Goal: Task Accomplishment & Management: Use online tool/utility

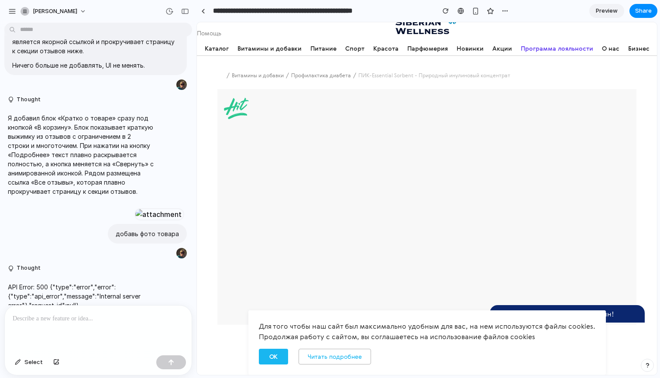
click at [269, 359] on button "ОК" at bounding box center [273, 357] width 29 height 16
click at [599, 318] on icon at bounding box center [600, 315] width 10 height 10
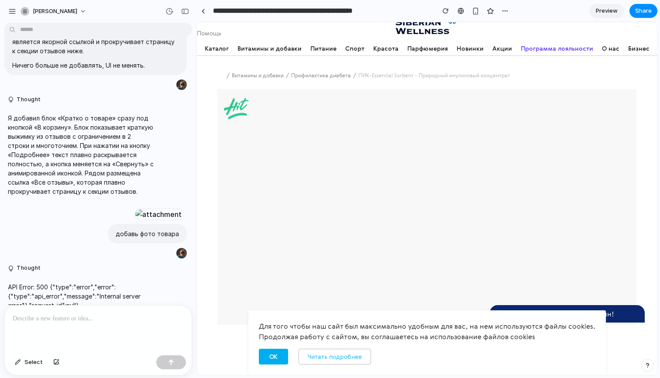
click at [354, 359] on span "Читать подробнее" at bounding box center [335, 356] width 54 height 9
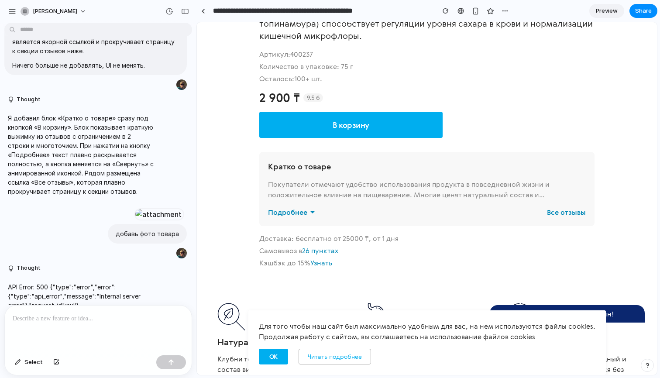
scroll to position [478, 0]
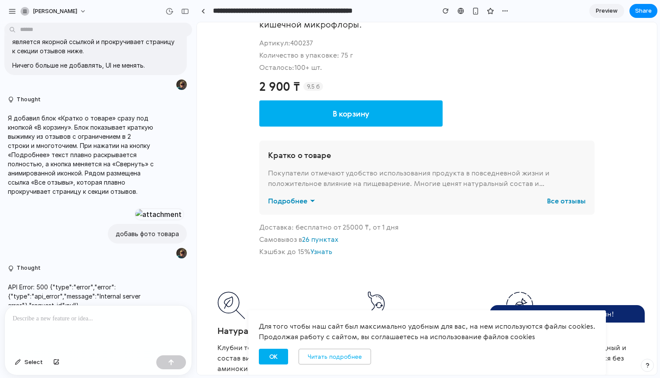
click at [620, 12] on link "Preview" at bounding box center [606, 11] width 35 height 14
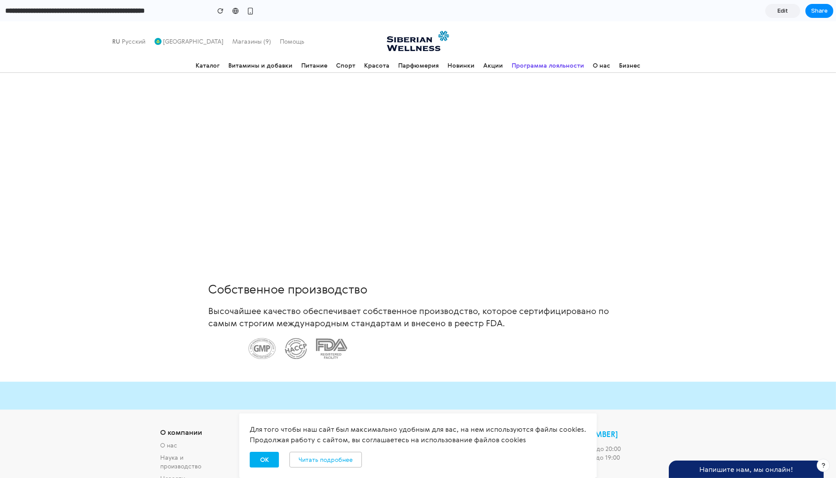
scroll to position [2855, 0]
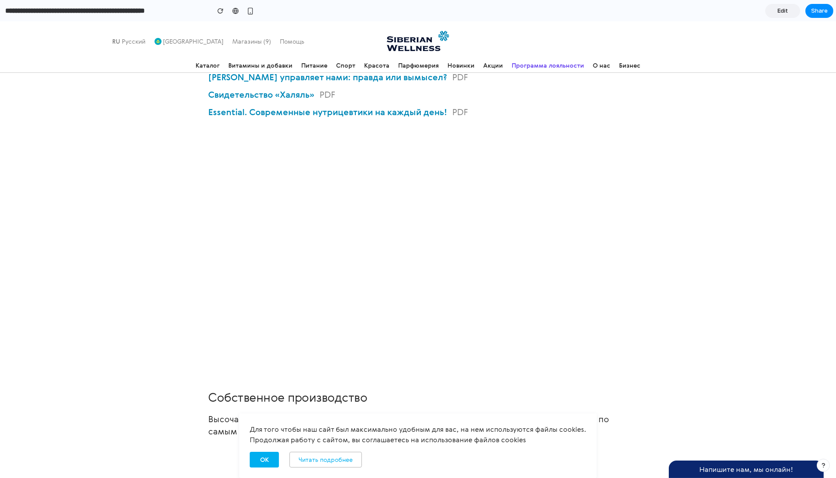
click at [660, 11] on span "Edit" at bounding box center [782, 11] width 10 height 9
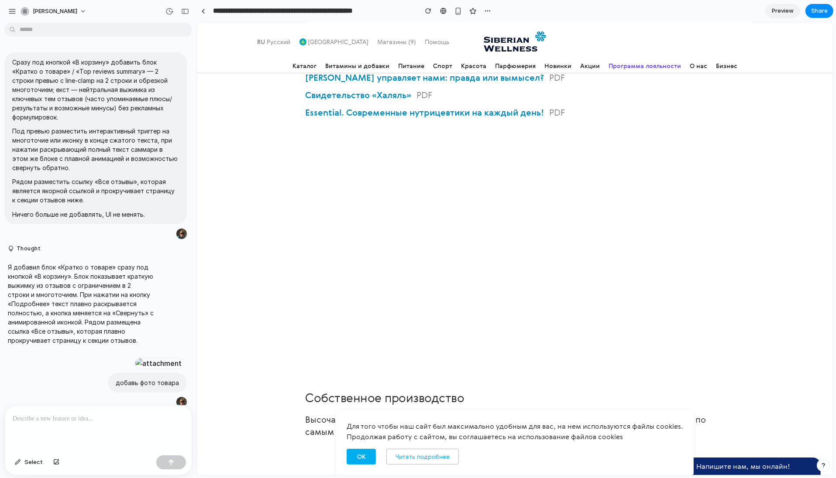
scroll to position [0, 8]
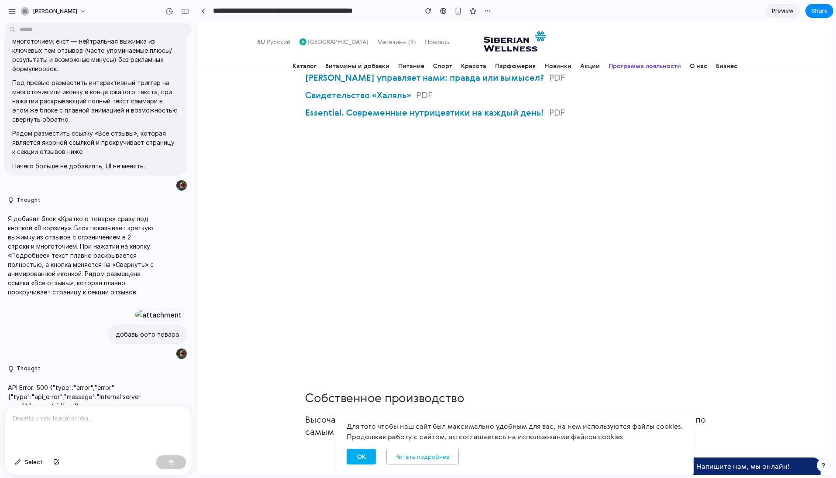
click at [660, 11] on span "Preview" at bounding box center [783, 11] width 22 height 9
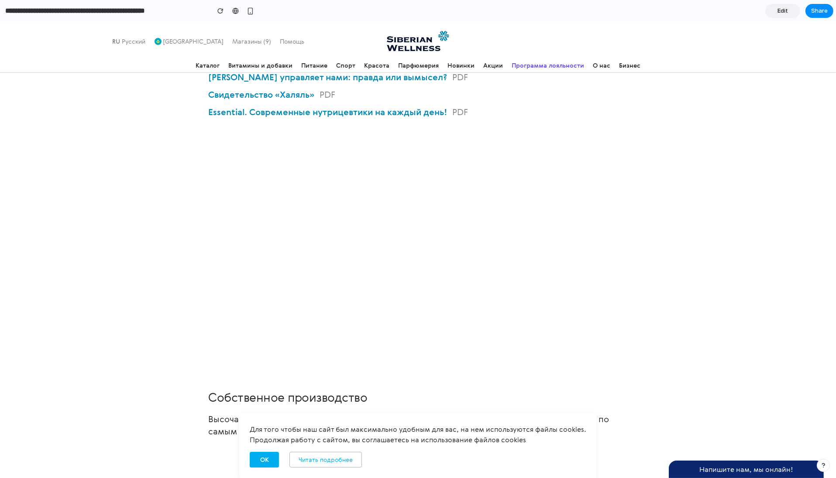
click at [660, 11] on span "Edit" at bounding box center [782, 11] width 10 height 9
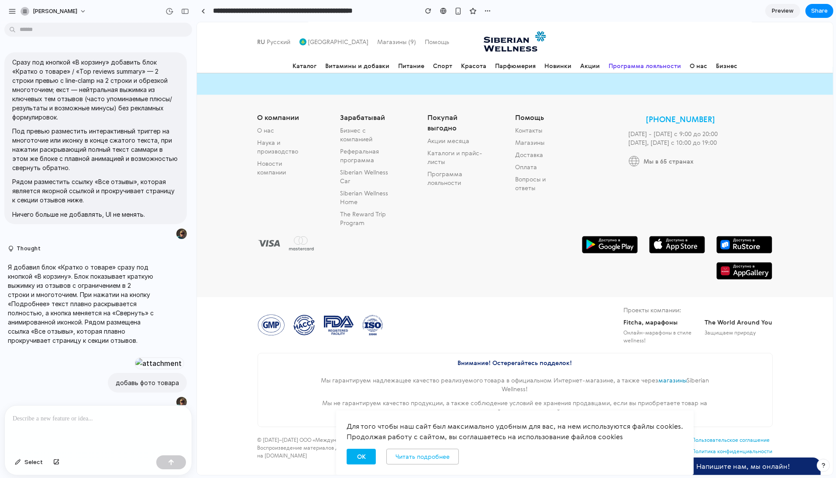
scroll to position [3098, 0]
click at [660, 10] on span "Preview" at bounding box center [783, 11] width 22 height 9
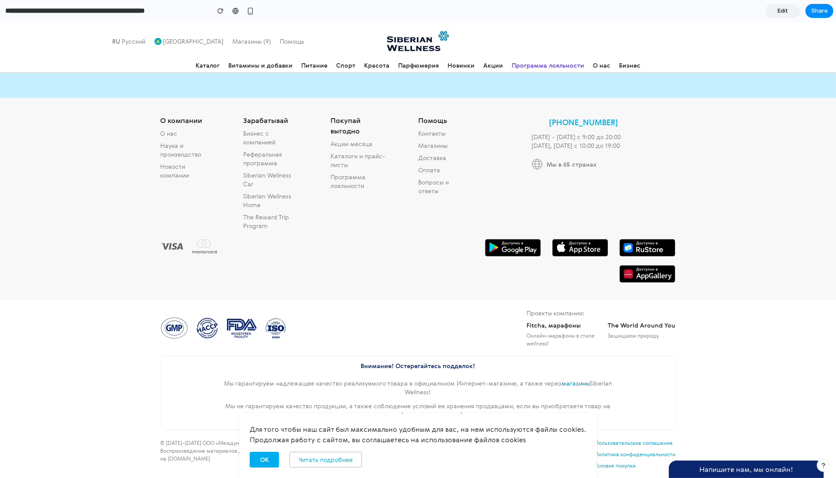
scroll to position [3095, 0]
